Goal: Task Accomplishment & Management: Manage account settings

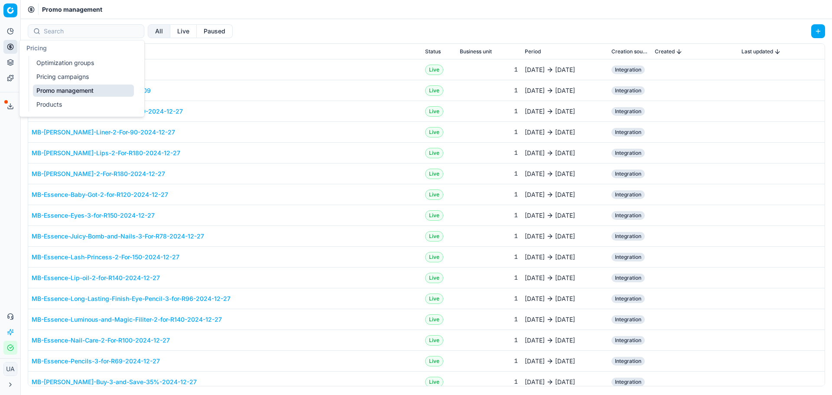
click at [8, 44] on icon at bounding box center [10, 46] width 7 height 7
click at [56, 65] on link "Optimization groups" at bounding box center [83, 63] width 101 height 12
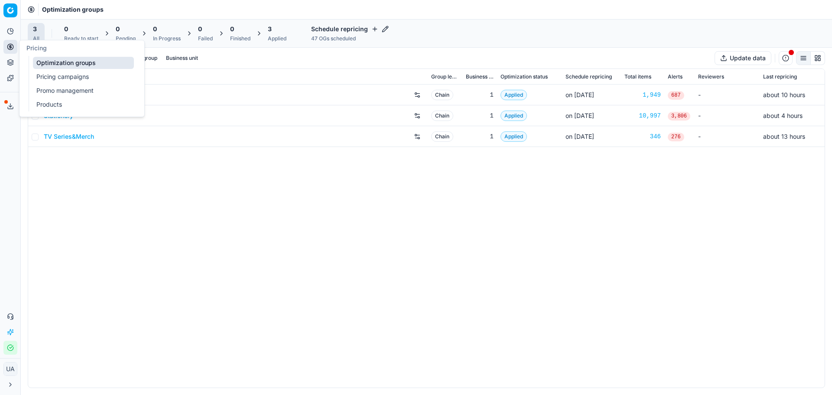
click at [54, 106] on link "Products" at bounding box center [83, 104] width 101 height 12
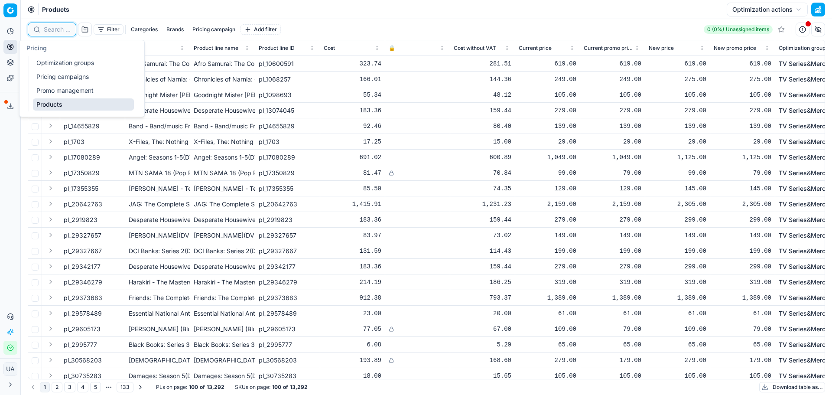
click at [57, 31] on input at bounding box center [57, 29] width 27 height 9
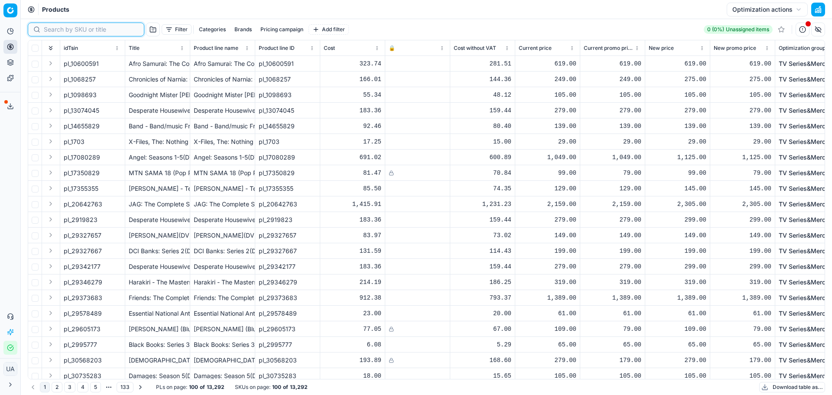
paste input "94090124"
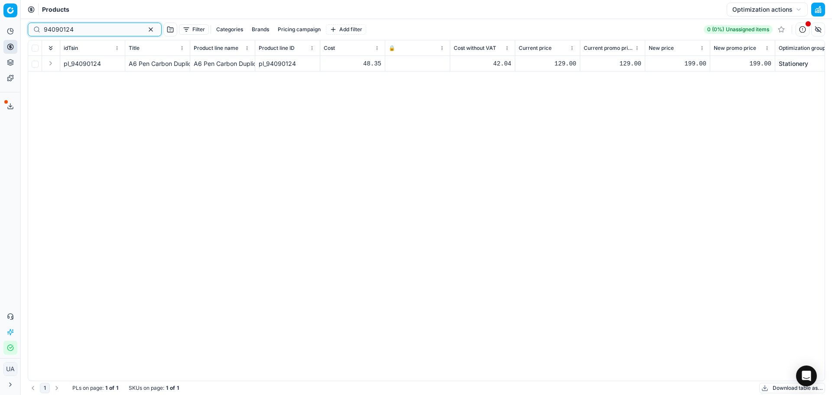
type input "94090124"
click at [78, 66] on span "pl_94090124" at bounding box center [82, 63] width 37 height 9
click at [86, 66] on span "pl_94090124" at bounding box center [82, 63] width 37 height 9
click at [80, 57] on td "pl_94090124" at bounding box center [92, 64] width 65 height 16
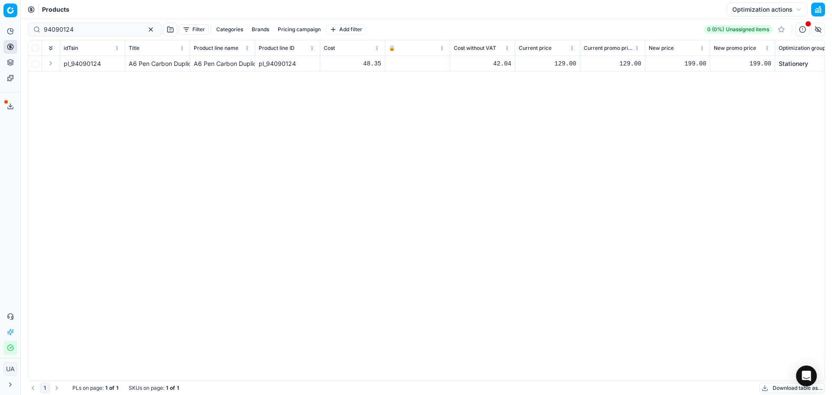
click at [82, 68] on td "pl_94090124" at bounding box center [92, 64] width 65 height 16
click at [83, 68] on td "pl_94090124" at bounding box center [92, 64] width 65 height 16
click at [45, 62] on td at bounding box center [51, 64] width 18 height 16
click at [48, 64] on button "Expand" at bounding box center [51, 63] width 10 height 10
click at [73, 90] on div "pl_94090124 A6 Pen Carbon Duplicate Cash Receipt (100 Copy) X3 A6 Pen Carbon Du…" at bounding box center [426, 218] width 797 height 325
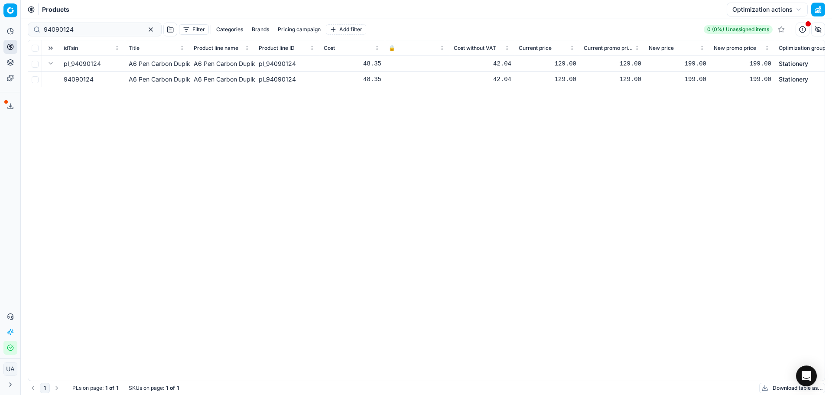
click at [78, 84] on td "94090124" at bounding box center [92, 80] width 65 height 16
click at [13, 46] on circle at bounding box center [10, 47] width 6 height 6
drag, startPoint x: 60, startPoint y: 69, endPoint x: 64, endPoint y: 74, distance: 5.8
click at [64, 74] on ul "Optimization groups Pricing campaigns Promo management Products" at bounding box center [84, 83] width 110 height 55
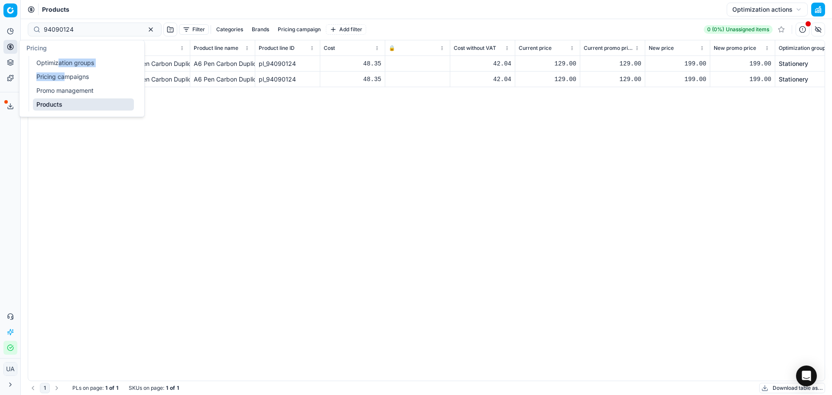
click at [64, 78] on link "Pricing campaigns" at bounding box center [83, 77] width 101 height 12
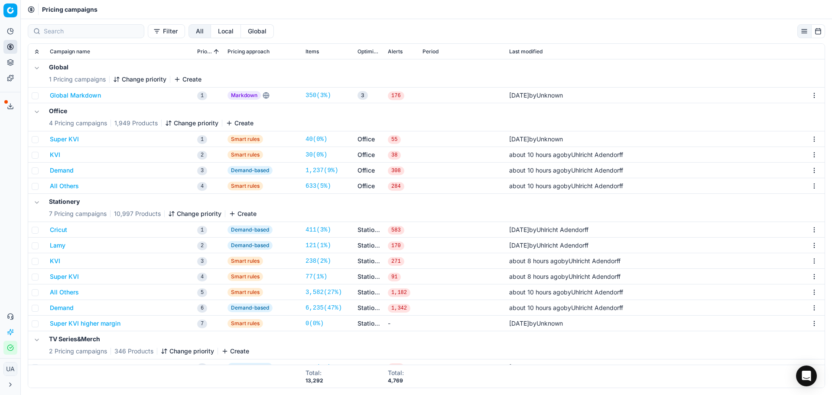
click at [68, 311] on button "Demand" at bounding box center [62, 307] width 24 height 9
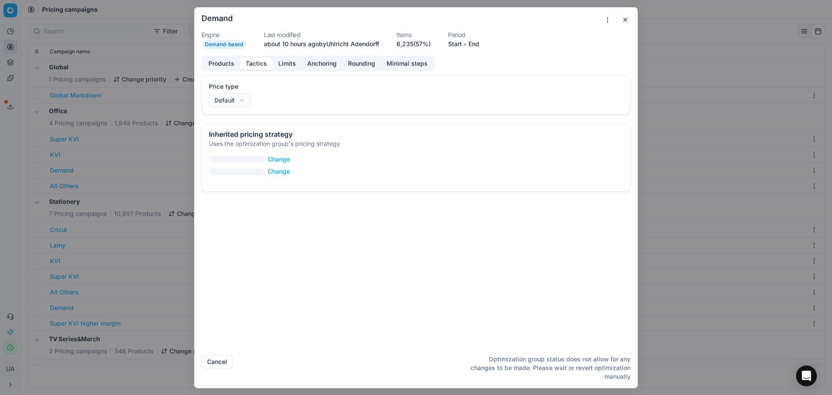
click at [262, 68] on button "Tactics" at bounding box center [256, 63] width 33 height 13
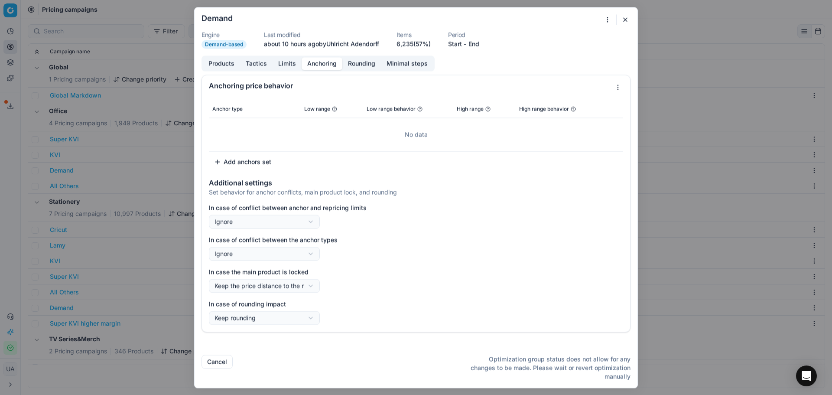
click at [303, 59] on button "Anchoring" at bounding box center [322, 63] width 41 height 13
click at [299, 65] on button "Limits" at bounding box center [287, 63] width 29 height 13
click at [335, 68] on button "Anchoring" at bounding box center [322, 63] width 41 height 13
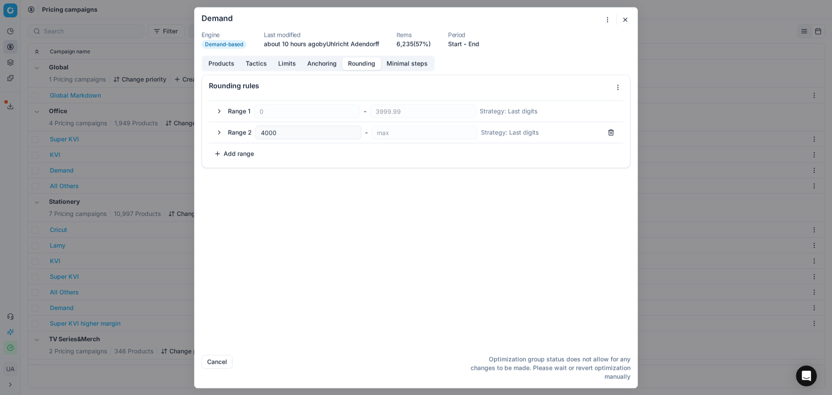
click at [365, 67] on button "Rounding" at bounding box center [361, 63] width 39 height 13
click at [394, 70] on div "Products Tactics Limits Anchoring Rounding Minimal steps" at bounding box center [318, 63] width 233 height 16
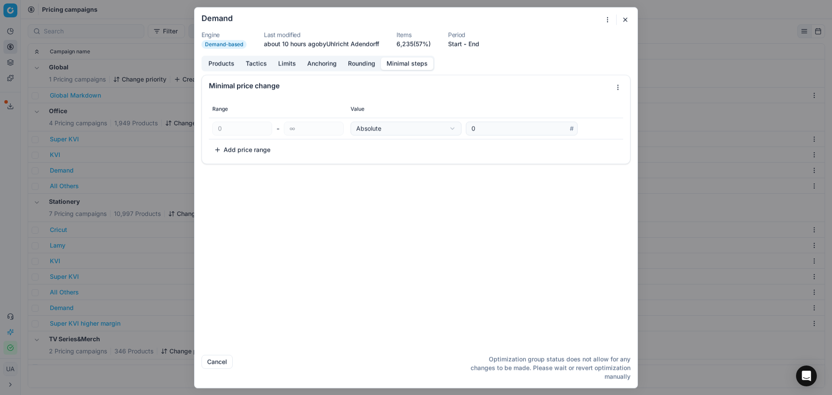
click at [400, 65] on button "Minimal steps" at bounding box center [407, 63] width 52 height 13
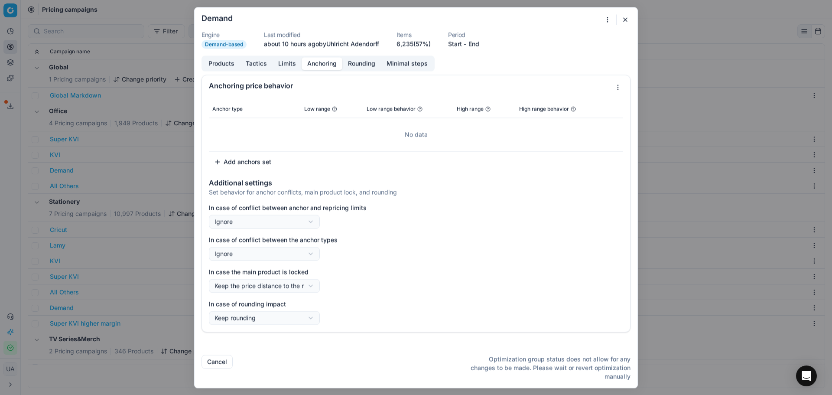
drag, startPoint x: 324, startPoint y: 61, endPoint x: 267, endPoint y: 59, distance: 57.2
click at [321, 61] on button "Anchoring" at bounding box center [322, 63] width 41 height 13
click at [214, 65] on button "Products" at bounding box center [221, 63] width 37 height 13
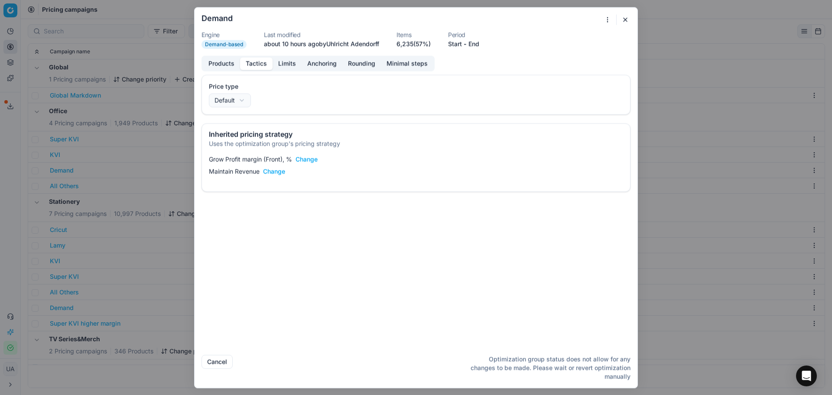
click at [253, 64] on button "Tactics" at bounding box center [256, 63] width 33 height 13
click at [236, 105] on div "We are saving PC settings. Please wait, it should take a few minutes Demand Eng…" at bounding box center [416, 197] width 832 height 395
select select "regular"
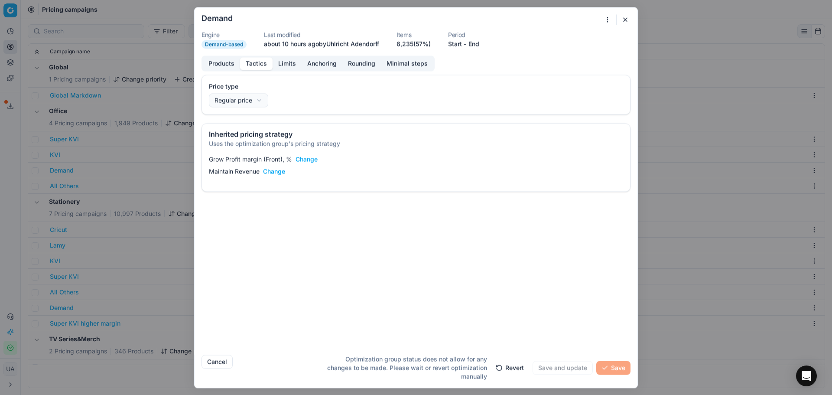
click at [265, 104] on div "We are saving PC settings. Please wait, it should take a few minutes Demand Eng…" at bounding box center [416, 197] width 832 height 395
click at [287, 57] on div "We are saving PC settings. Please wait, it should take a few minutes Demand Eng…" at bounding box center [416, 197] width 832 height 395
click at [288, 66] on button "Limits" at bounding box center [287, 63] width 29 height 13
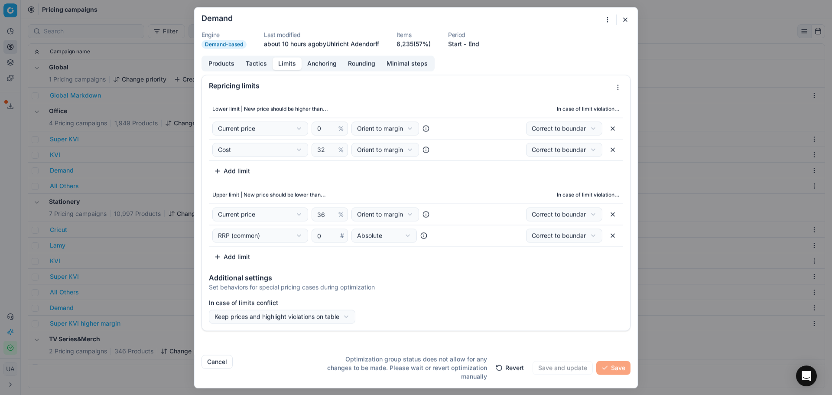
click at [147, 285] on body "Pricing platform Analytics Pricing Product portfolio Templates Export service 0…" at bounding box center [416, 197] width 832 height 395
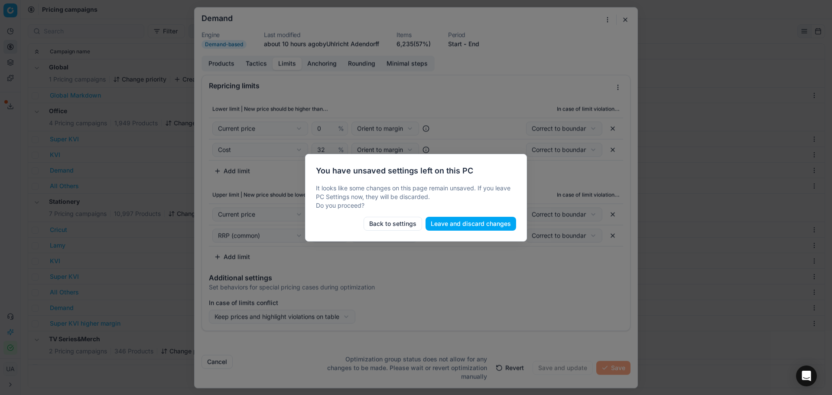
click at [95, 192] on div at bounding box center [416, 197] width 832 height 395
drag, startPoint x: 470, startPoint y: 228, endPoint x: 57, endPoint y: 177, distance: 415.8
click at [466, 226] on button "Leave and discard changes" at bounding box center [471, 224] width 91 height 14
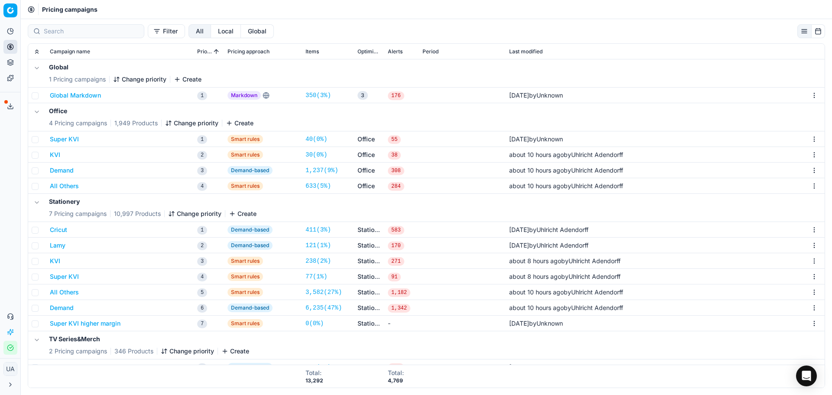
click at [59, 169] on button "Demand" at bounding box center [62, 170] width 24 height 9
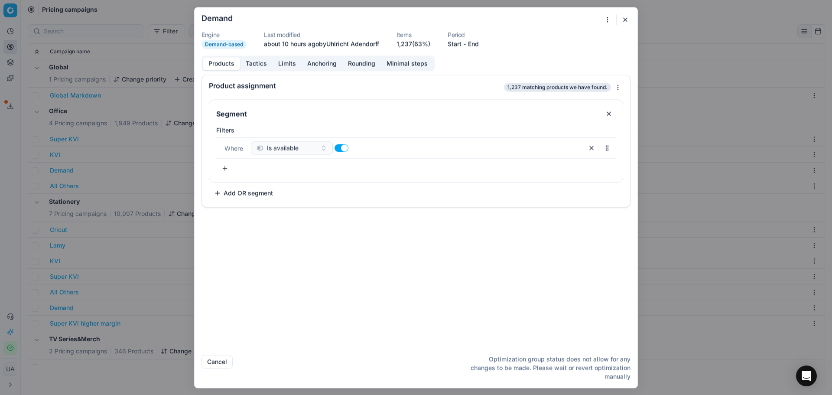
click at [273, 60] on button "Limits" at bounding box center [287, 63] width 29 height 13
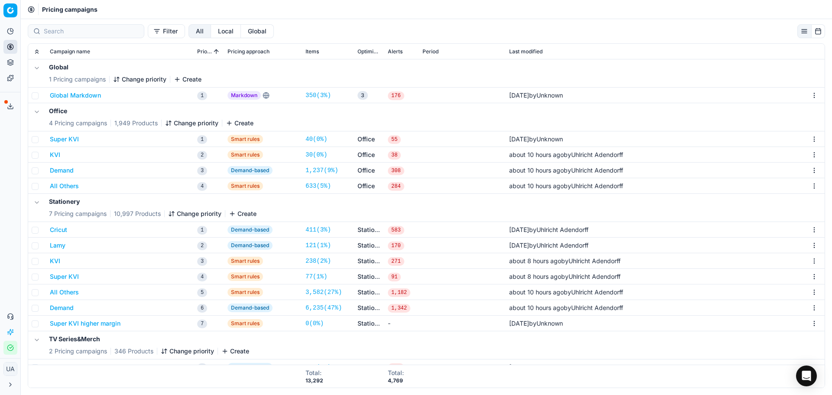
drag, startPoint x: 137, startPoint y: 243, endPoint x: 134, endPoint y: 251, distance: 9.5
click at [137, 241] on div "We are saving PC settings. Please wait, it should take a few minutes Demand Eng…" at bounding box center [416, 197] width 832 height 395
click at [64, 307] on button "Demand" at bounding box center [62, 307] width 24 height 9
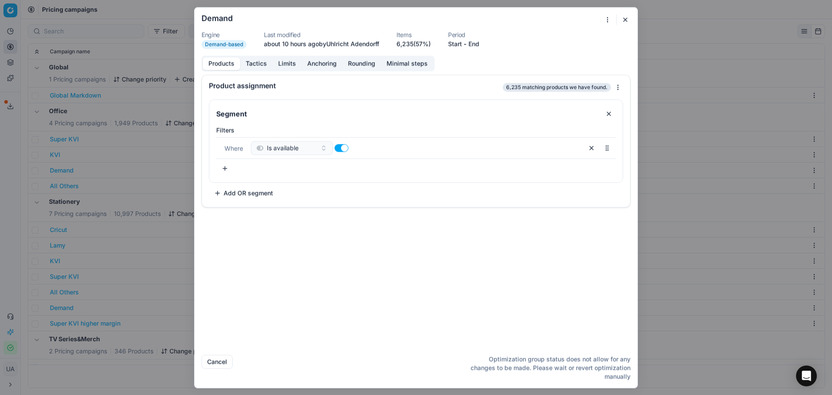
click at [276, 60] on button "Limits" at bounding box center [287, 63] width 29 height 13
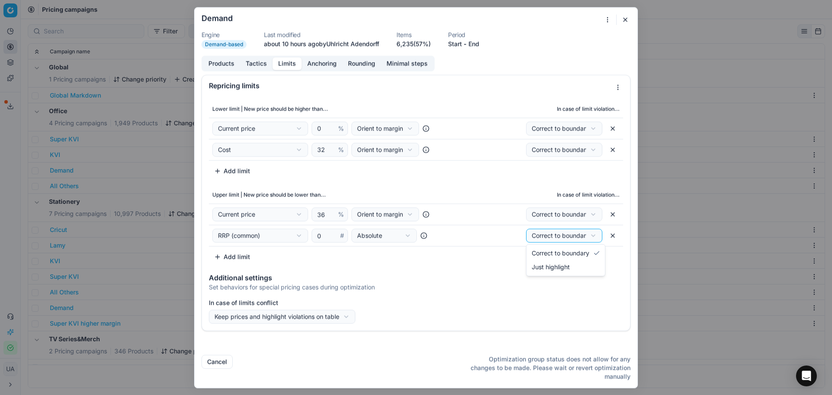
click at [558, 237] on div "We are saving PC settings. Please wait, it should take a few minutes Demand Eng…" at bounding box center [416, 197] width 832 height 395
click at [313, 66] on button "Anchoring" at bounding box center [322, 63] width 41 height 13
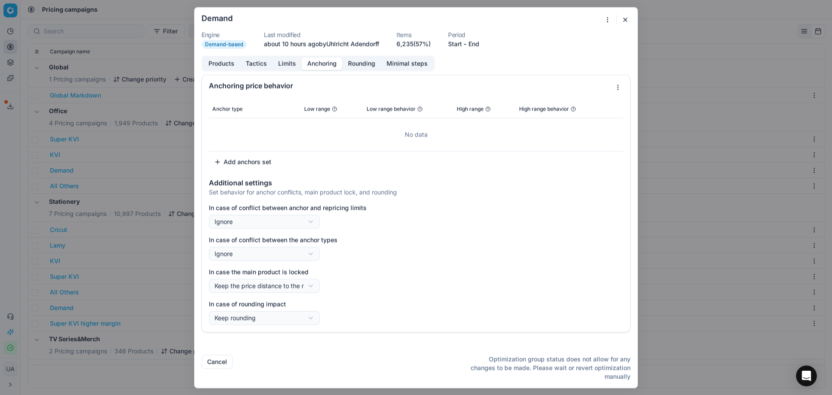
click at [368, 66] on button "Rounding" at bounding box center [361, 63] width 39 height 13
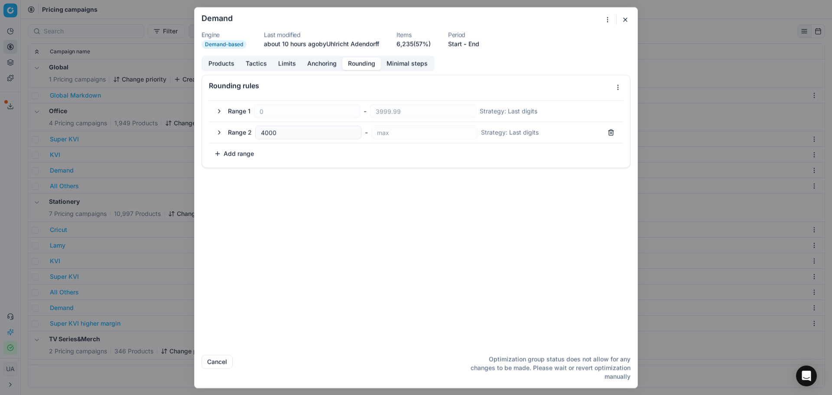
click at [411, 64] on button "Minimal steps" at bounding box center [407, 63] width 52 height 13
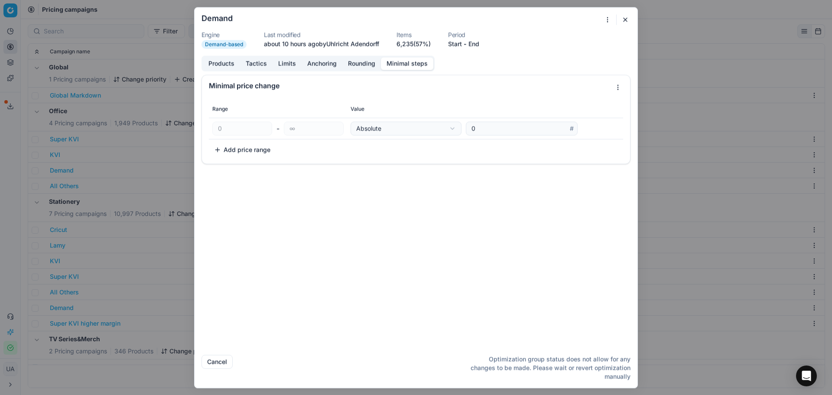
click at [219, 60] on button "Products" at bounding box center [221, 63] width 37 height 13
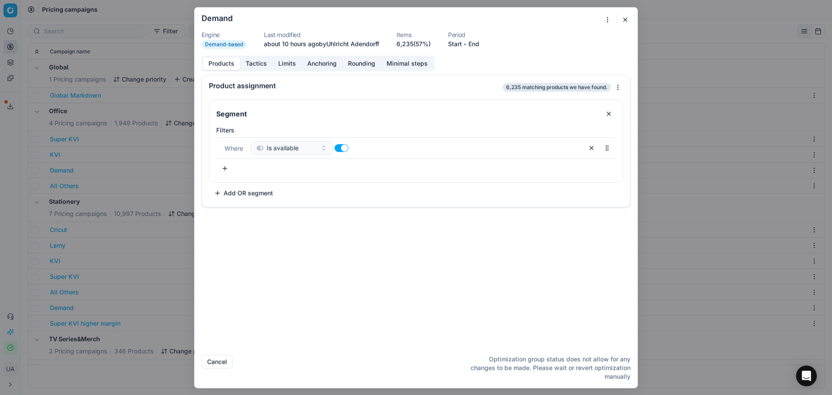
click at [101, 265] on div "We are saving PC settings. Please wait, it should take a few minutes Demand Eng…" at bounding box center [416, 197] width 832 height 395
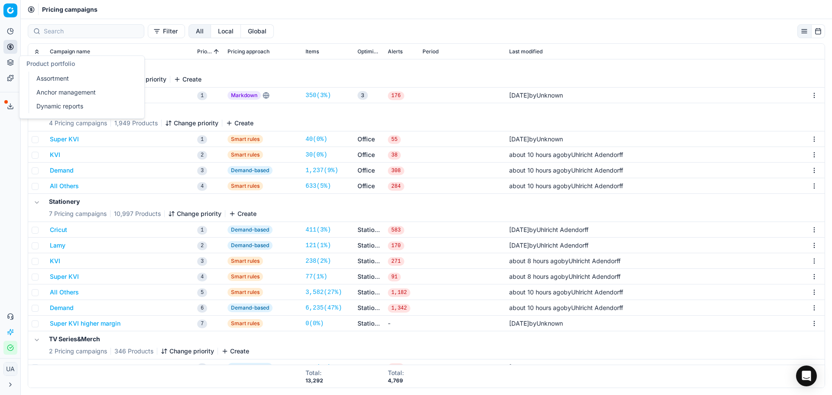
click at [12, 63] on icon at bounding box center [10, 62] width 6 height 1
click at [9, 73] on link "Templates" at bounding box center [10, 78] width 14 height 14
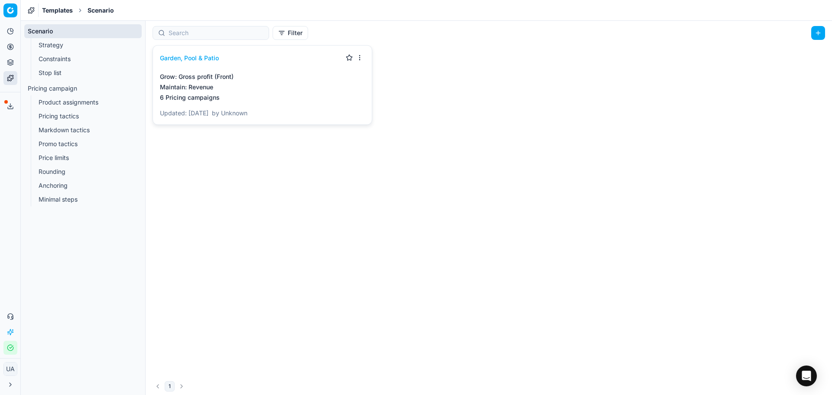
click at [67, 74] on link "Stop list" at bounding box center [83, 73] width 96 height 12
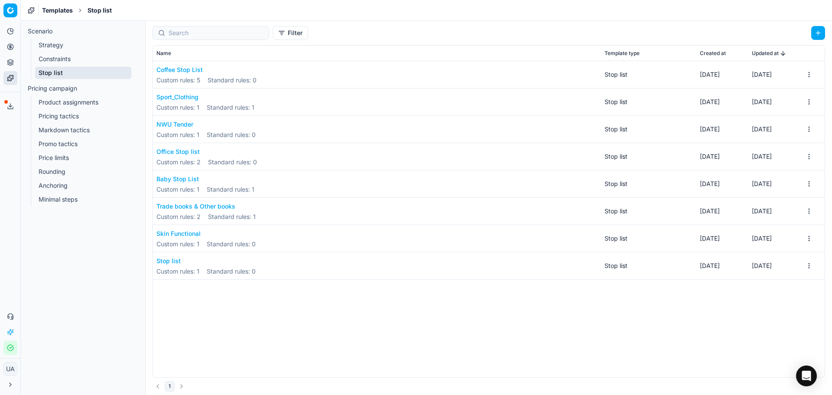
click at [187, 152] on button "Office Stop list" at bounding box center [206, 151] width 101 height 9
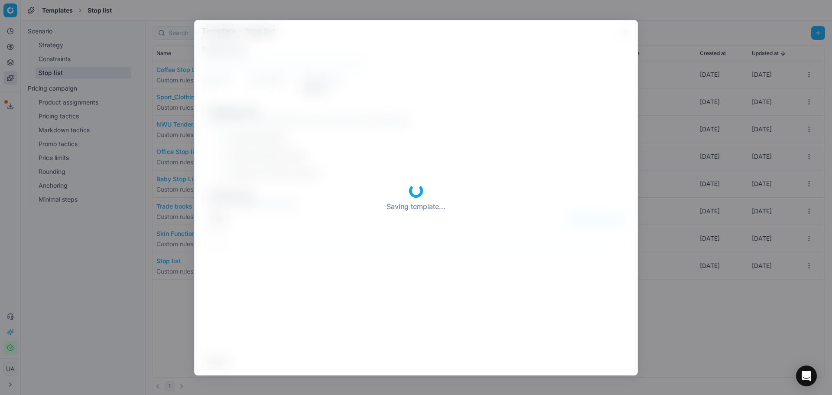
type input "Office Stop list"
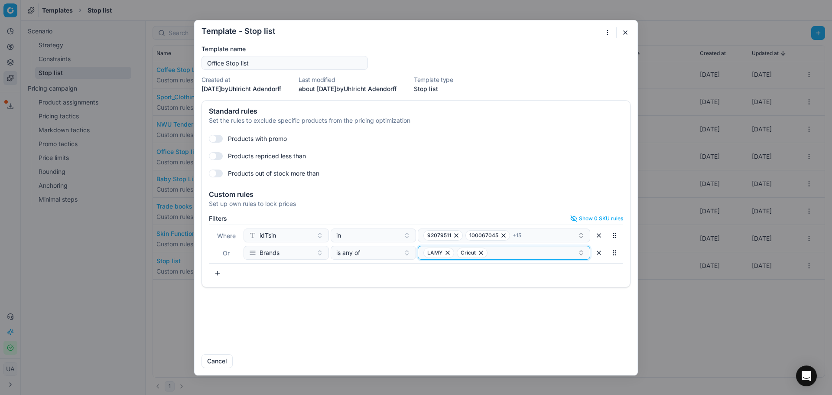
click at [506, 253] on div "LAMY Cricut" at bounding box center [501, 253] width 154 height 10
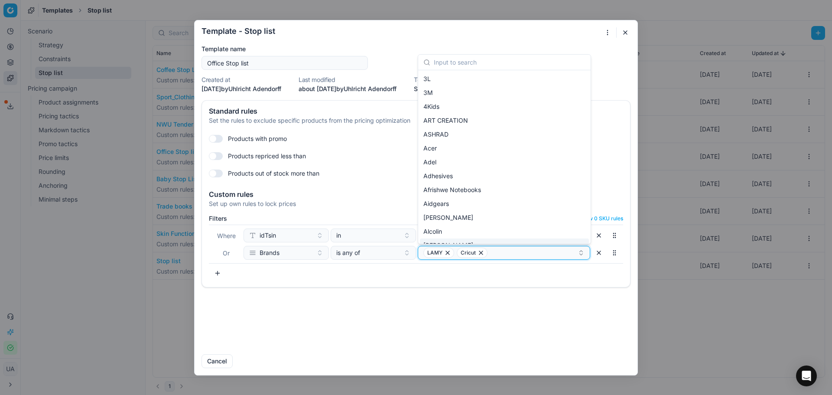
click at [495, 256] on div "LAMY Cricut" at bounding box center [501, 253] width 154 height 10
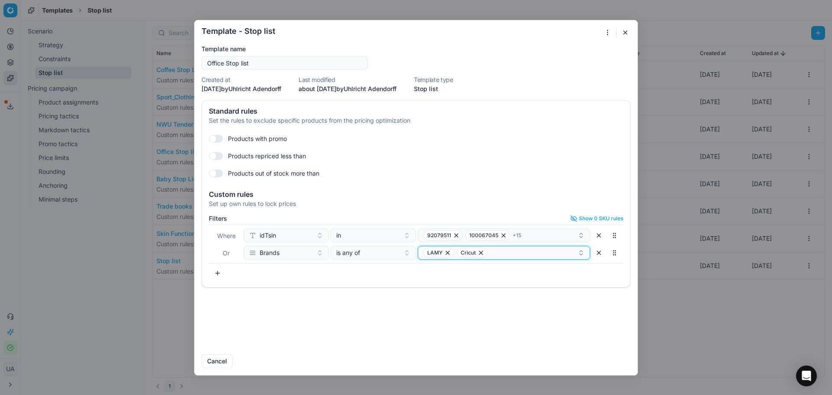
click at [515, 247] on button "LAMY Cricut" at bounding box center [504, 253] width 173 height 14
type input "Butterfly"
click at [433, 285] on span "Butterfly" at bounding box center [436, 286] width 24 height 9
click at [621, 360] on button "Save" at bounding box center [613, 361] width 34 height 14
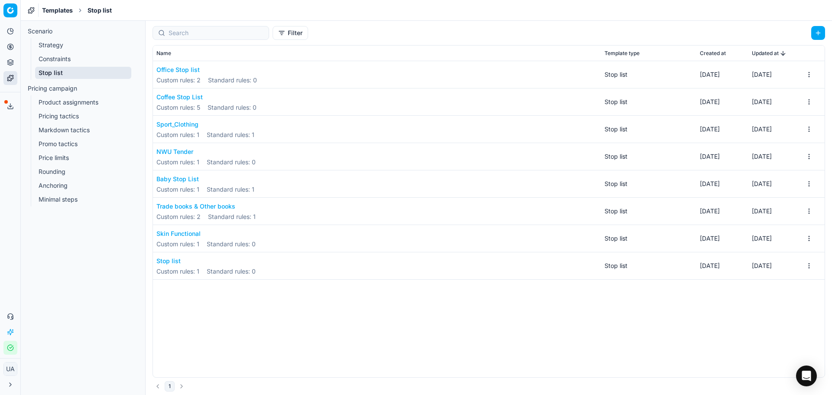
click at [186, 70] on button "Office Stop list" at bounding box center [206, 69] width 101 height 9
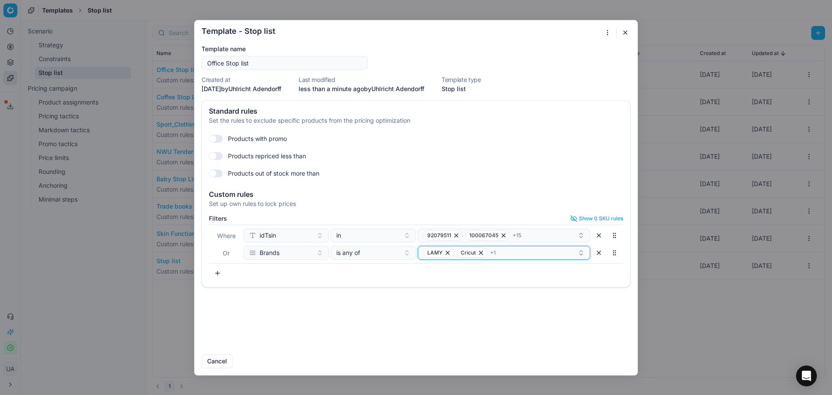
click at [522, 257] on div "LAMY Cricut + 1" at bounding box center [501, 253] width 154 height 10
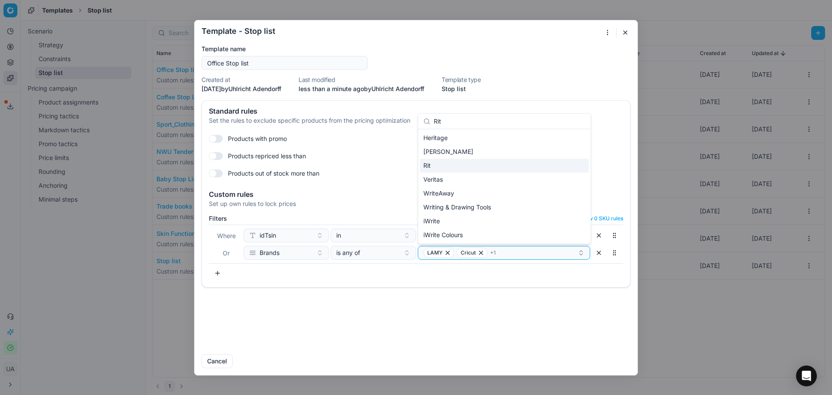
type input "Rit"
click at [442, 162] on div "Rit" at bounding box center [504, 166] width 169 height 14
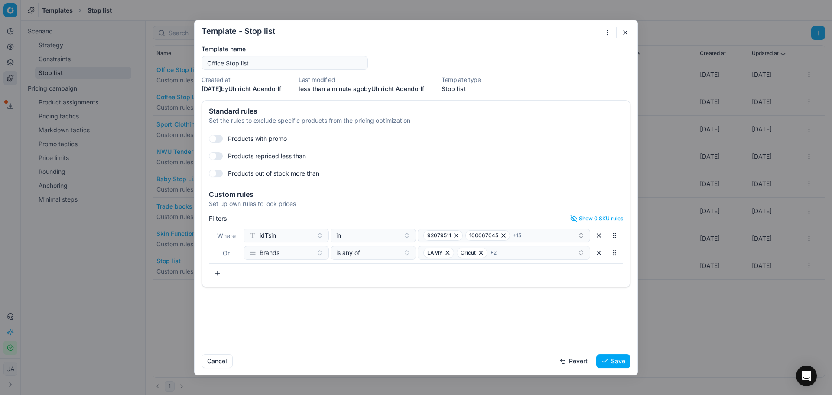
click at [606, 361] on button "Save" at bounding box center [613, 361] width 34 height 14
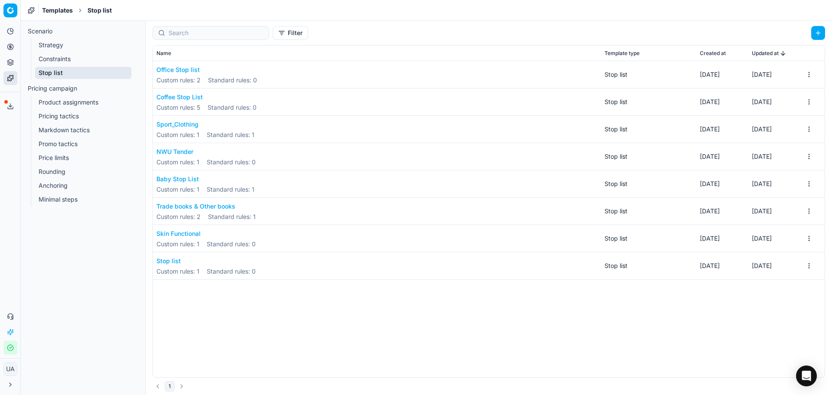
click at [189, 68] on button "Office Stop list" at bounding box center [206, 69] width 101 height 9
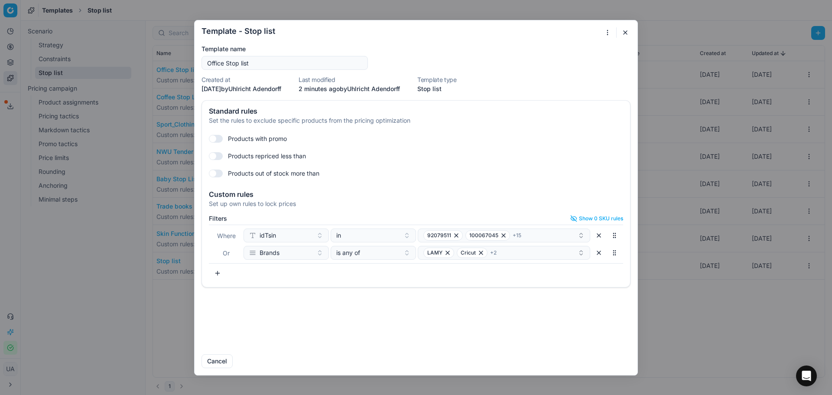
click at [224, 270] on button "button" at bounding box center [217, 273] width 17 height 14
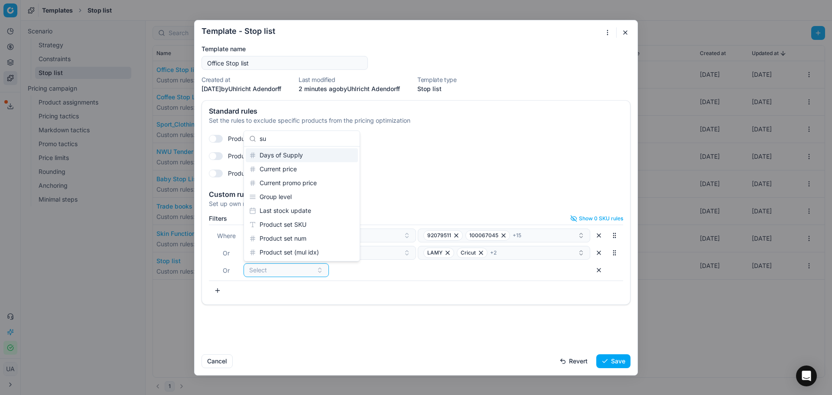
type input "s"
click at [299, 287] on div "Filters Show 0 SKU rules Where idTsin in 92079511 100067045 + 15 Or Brands is a…" at bounding box center [416, 256] width 414 height 82
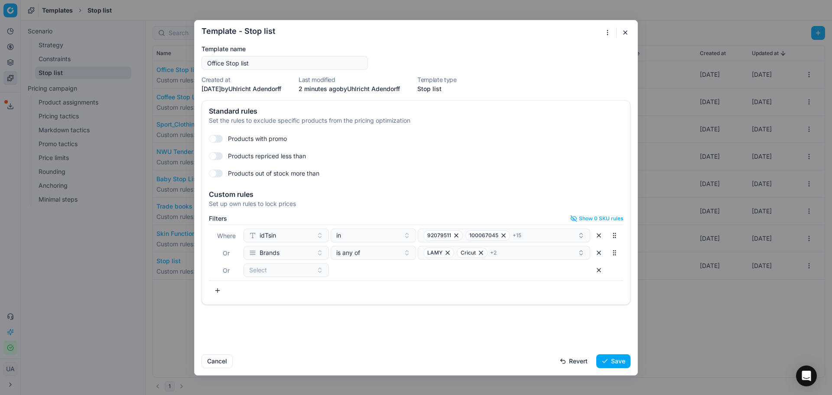
click at [623, 358] on button "Save" at bounding box center [613, 361] width 34 height 14
click at [604, 267] on button "button" at bounding box center [599, 270] width 14 height 14
click at [630, 22] on form "Template - Stop list Saving template... Template name Office Stop list Created …" at bounding box center [416, 197] width 443 height 355
click at [626, 29] on button "button" at bounding box center [625, 32] width 10 height 10
